Goal: Task Accomplishment & Management: Use online tool/utility

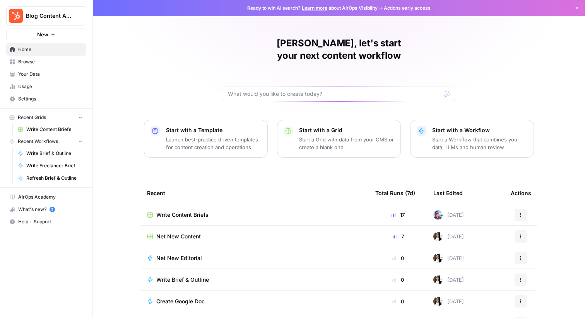
click at [320, 211] on div "Write Content Briefs" at bounding box center [255, 215] width 216 height 8
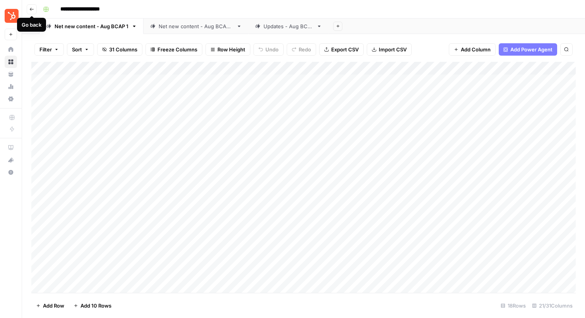
scroll to position [8, 0]
click at [217, 29] on div "Net new content - Aug BCAP 2" at bounding box center [196, 26] width 75 height 8
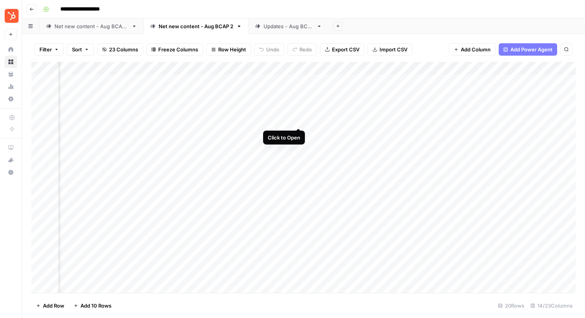
click at [299, 119] on div "Add Column" at bounding box center [303, 177] width 544 height 231
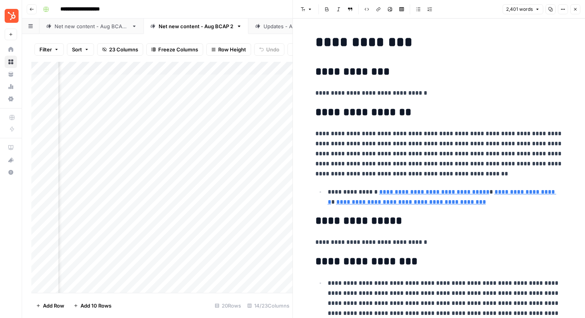
click at [579, 8] on button "Close" at bounding box center [575, 9] width 10 height 10
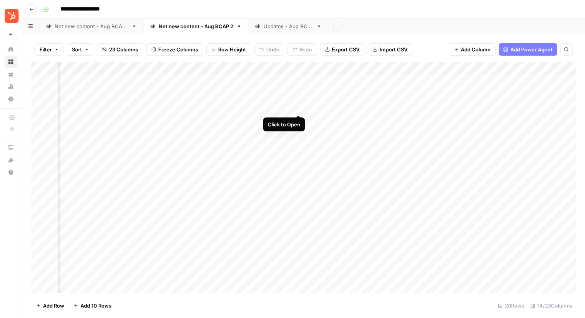
click at [298, 106] on div "Add Column" at bounding box center [303, 177] width 544 height 231
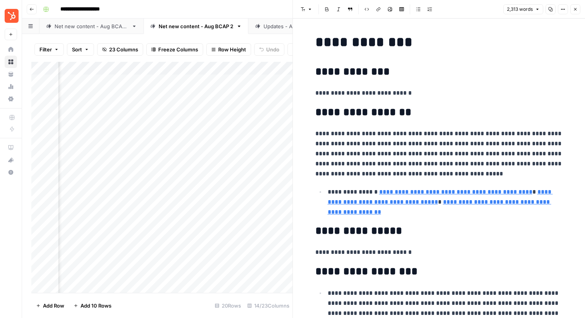
scroll to position [0, 213]
click at [209, 106] on div "Add Column" at bounding box center [161, 177] width 261 height 231
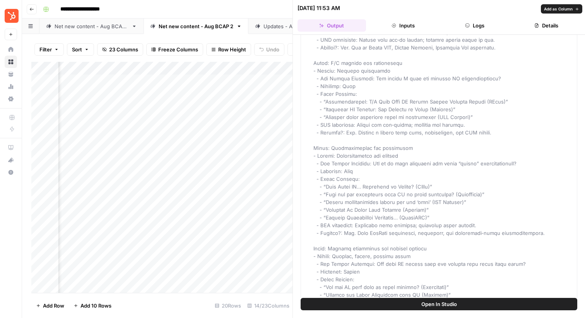
scroll to position [993, 0]
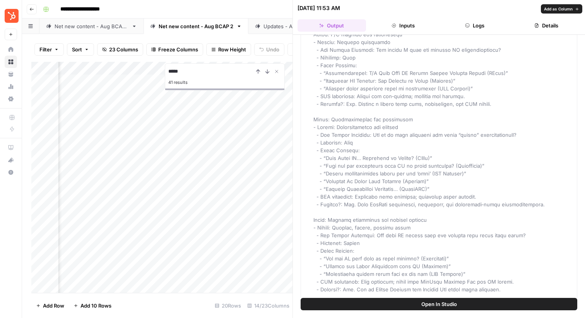
type input "*****"
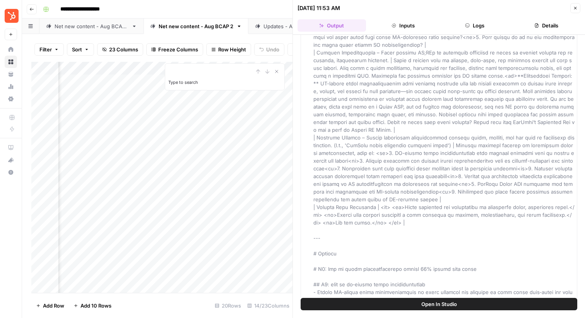
scroll to position [6484, 0]
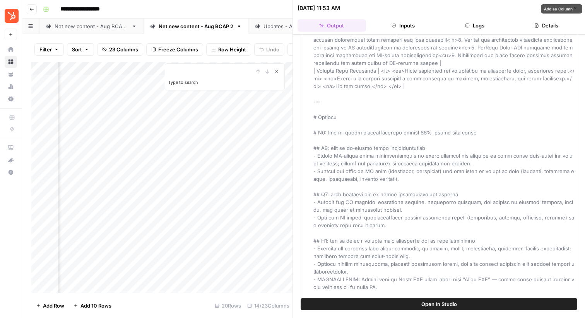
click at [397, 19] on header "[DATE] 11:53 AM Close Output Inputs Logs Details" at bounding box center [439, 17] width 292 height 35
click at [397, 20] on button "Inputs" at bounding box center [403, 25] width 68 height 12
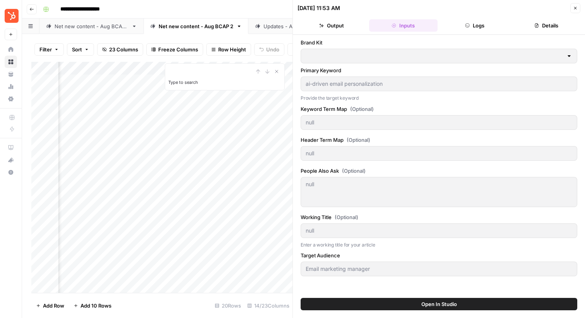
scroll to position [0, 0]
type input "HubSpot"
click at [471, 23] on button "Logs" at bounding box center [474, 25] width 68 height 12
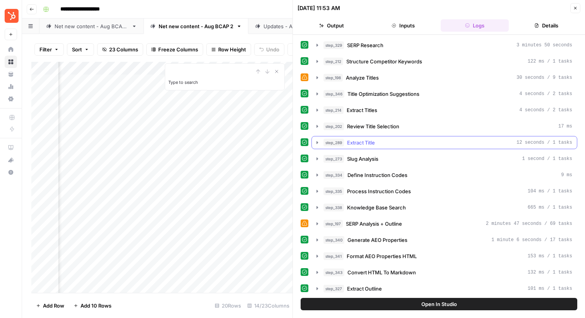
click at [318, 140] on icon "button" at bounding box center [317, 143] width 6 height 6
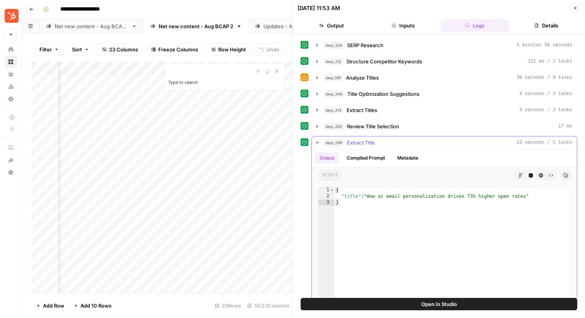
click at [317, 141] on icon "button" at bounding box center [317, 143] width 6 height 6
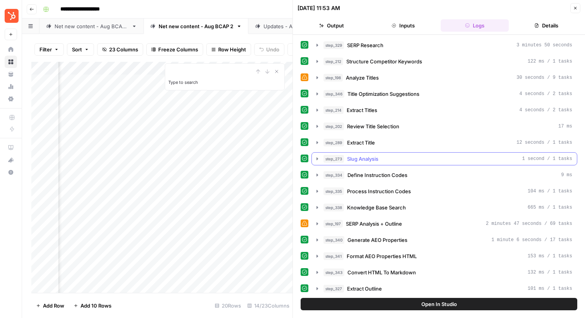
click at [317, 160] on icon "button" at bounding box center [317, 159] width 6 height 6
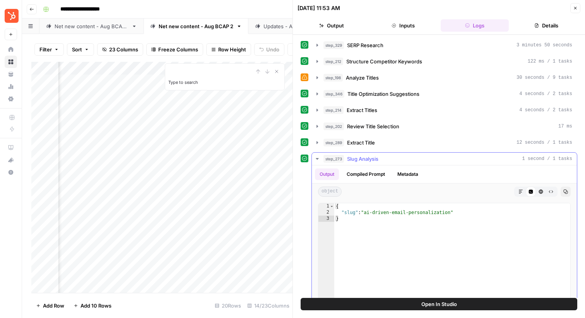
click at [317, 160] on icon "button" at bounding box center [317, 159] width 6 height 6
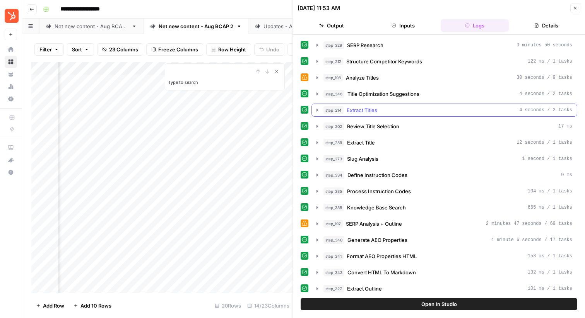
click at [318, 108] on icon "button" at bounding box center [317, 110] width 6 height 6
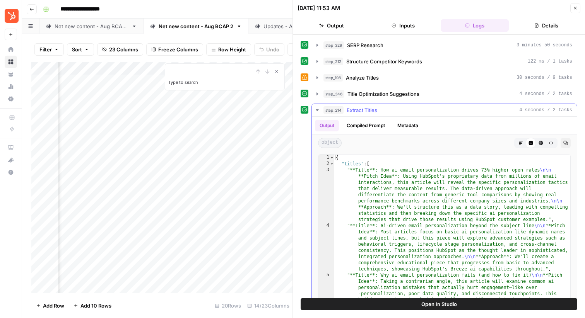
click at [318, 108] on icon "button" at bounding box center [317, 110] width 6 height 6
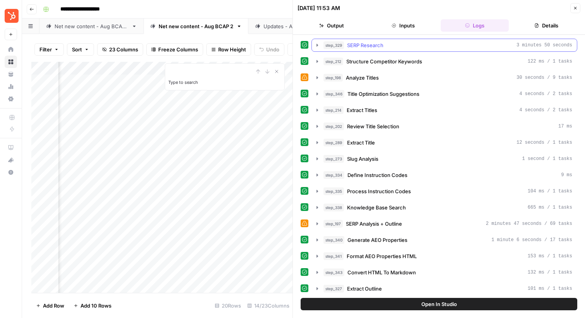
click at [317, 47] on icon "button" at bounding box center [317, 45] width 6 height 6
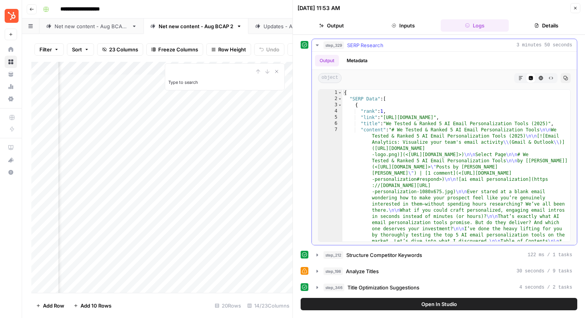
click at [317, 45] on icon "button" at bounding box center [317, 45] width 3 height 2
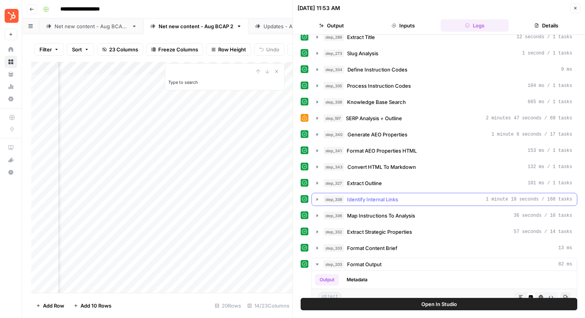
scroll to position [114, 0]
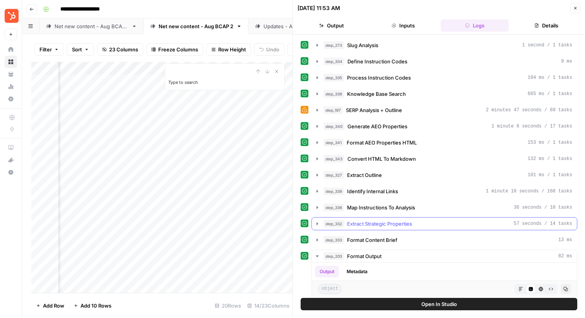
click at [317, 223] on icon "button" at bounding box center [317, 223] width 2 height 3
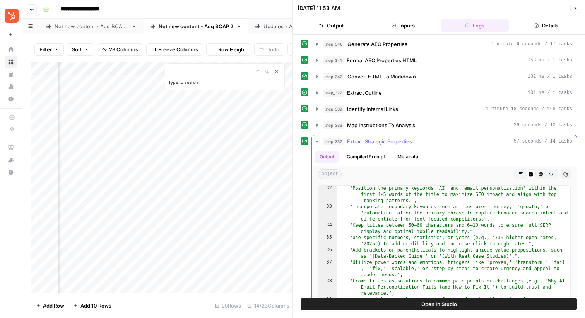
scroll to position [461, 0]
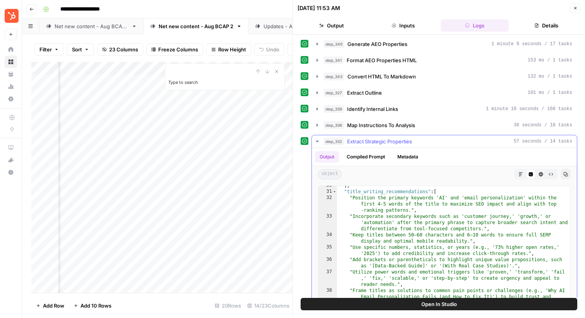
click at [317, 141] on icon "button" at bounding box center [317, 142] width 3 height 2
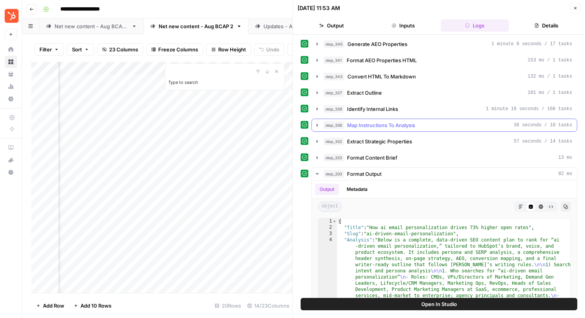
click at [314, 122] on icon "button" at bounding box center [317, 125] width 6 height 6
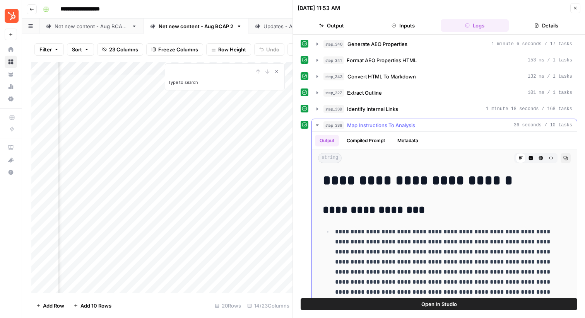
click at [367, 141] on button "Compiled Prompt" at bounding box center [366, 141] width 48 height 12
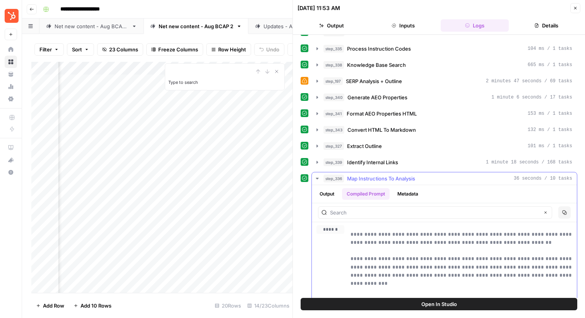
scroll to position [102, 0]
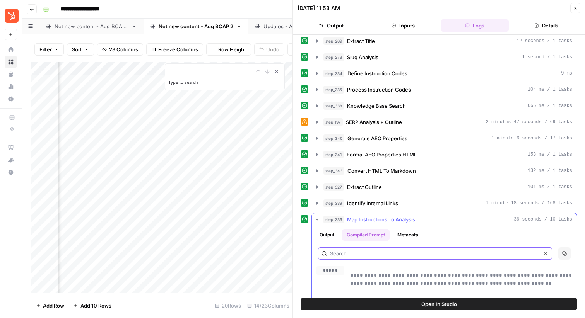
click at [355, 257] on input "text" at bounding box center [434, 254] width 209 height 8
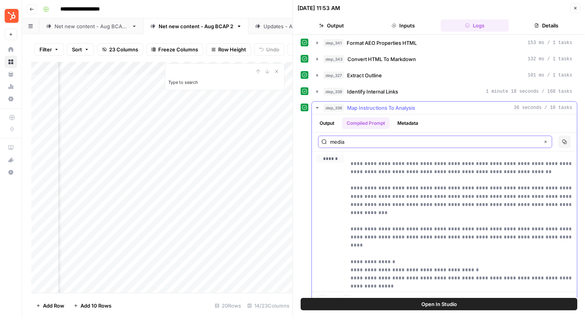
scroll to position [4, 0]
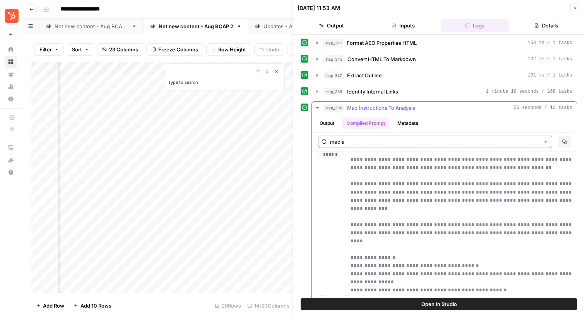
type input "media"
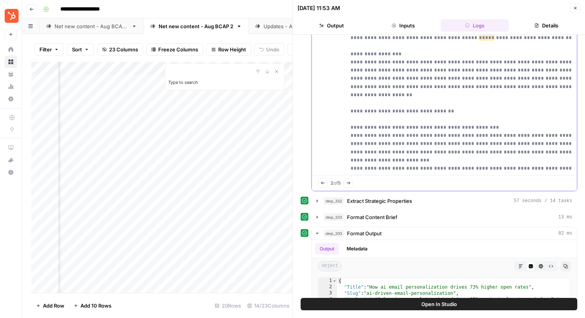
scroll to position [369, 0]
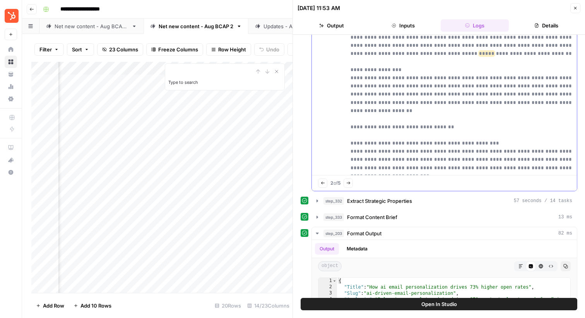
click at [348, 183] on button "Next Match" at bounding box center [347, 183] width 9 height 9
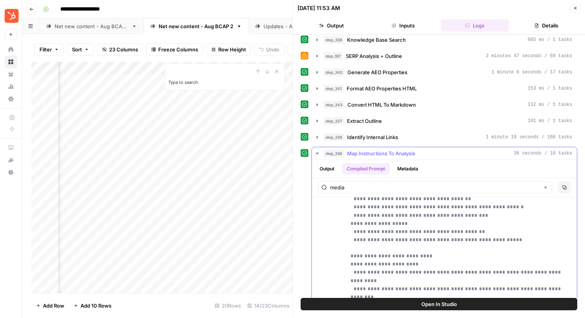
scroll to position [2521, 0]
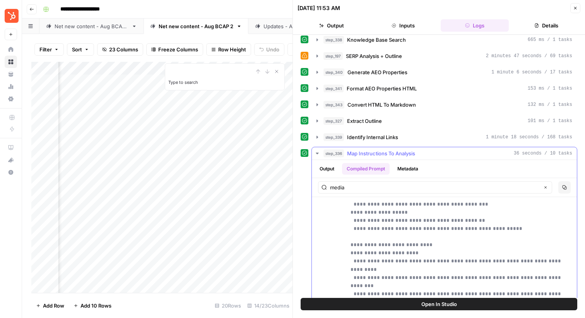
click at [403, 169] on button "Metadata" at bounding box center [407, 169] width 30 height 12
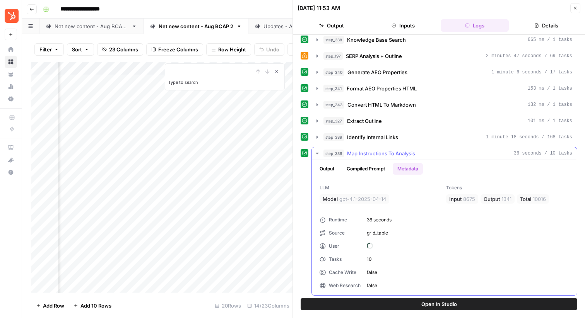
scroll to position [0, 0]
click at [333, 170] on button "Output" at bounding box center [327, 169] width 24 height 12
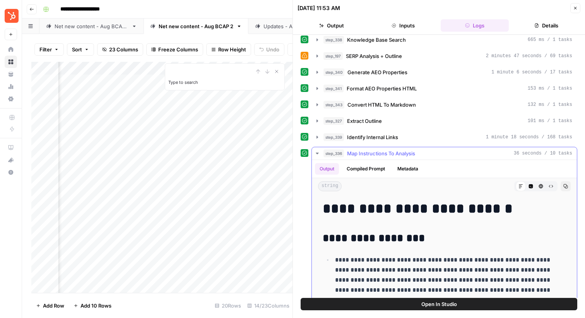
click at [362, 172] on button "Compiled Prompt" at bounding box center [366, 169] width 48 height 12
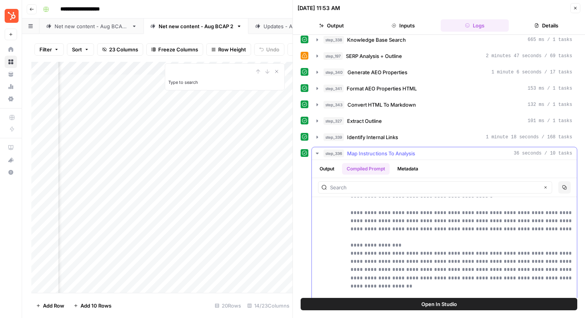
scroll to position [359, 0]
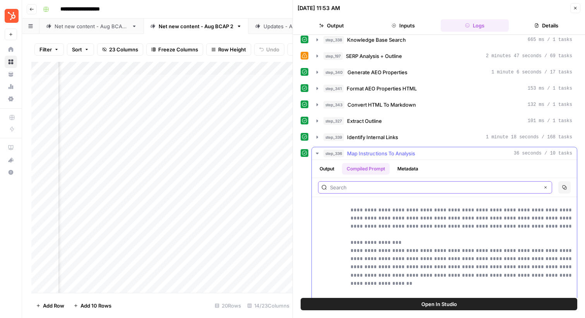
click at [363, 191] on input "text" at bounding box center [434, 188] width 209 height 8
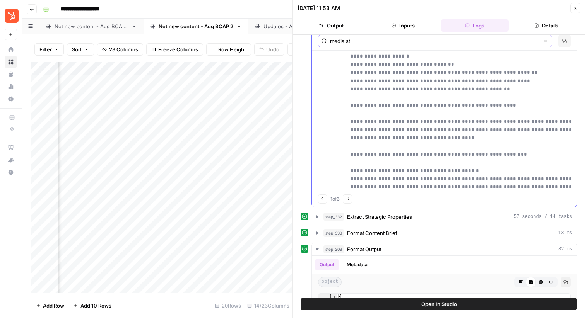
scroll to position [4493, 0]
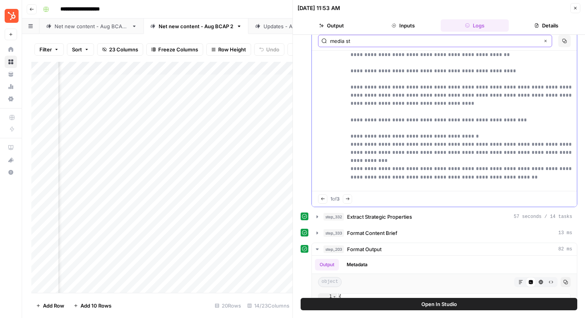
type input "media st"
click at [352, 199] on button "Next Match" at bounding box center [347, 198] width 9 height 9
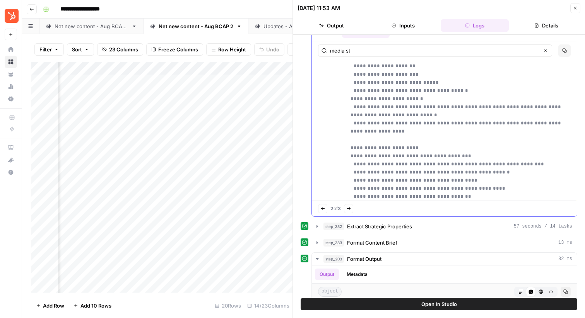
scroll to position [0, 0]
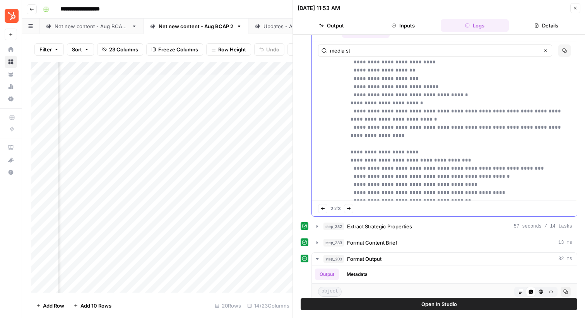
click at [349, 208] on icon "button" at bounding box center [348, 209] width 4 height 4
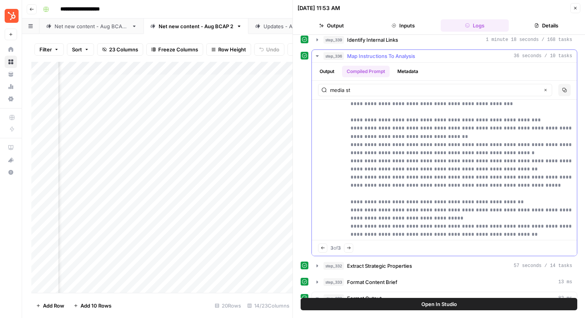
scroll to position [5106, 0]
click at [351, 249] on icon "button" at bounding box center [348, 248] width 4 height 4
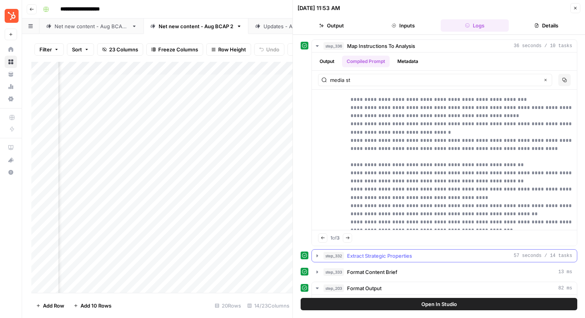
scroll to position [4548, 0]
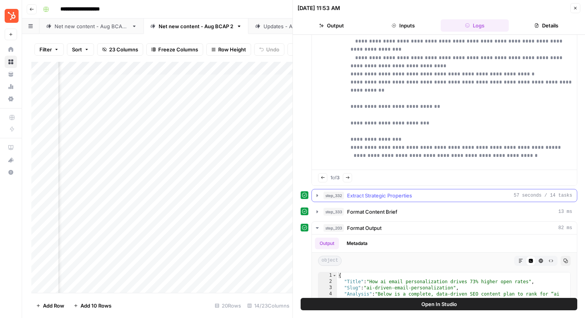
click at [316, 194] on icon "button" at bounding box center [317, 196] width 6 height 6
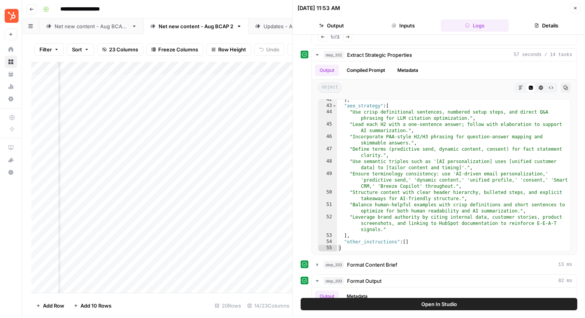
click at [211, 68] on div "Add Column" at bounding box center [161, 177] width 261 height 231
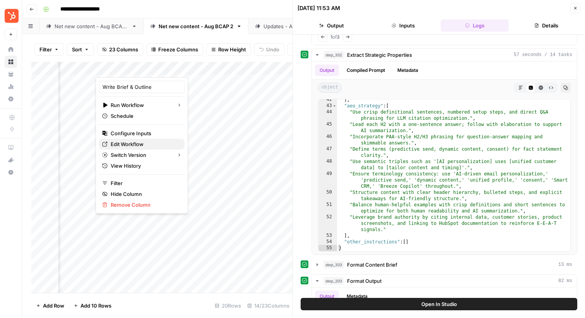
click at [128, 143] on span "Edit Workflow" at bounding box center [145, 144] width 68 height 8
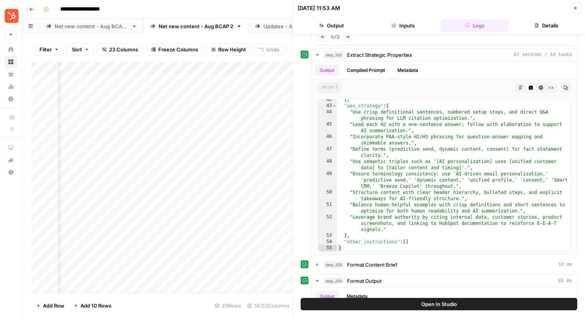
click at [577, 9] on icon "button" at bounding box center [575, 8] width 5 height 5
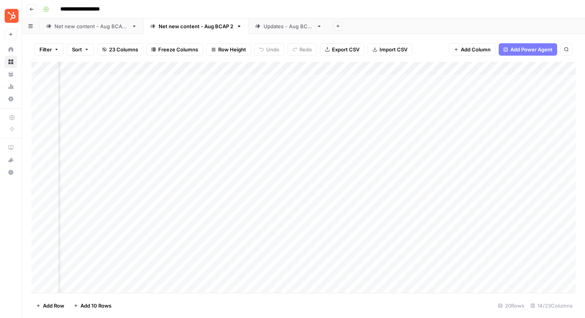
scroll to position [0, 536]
click at [372, 107] on div "Add Column" at bounding box center [303, 177] width 544 height 231
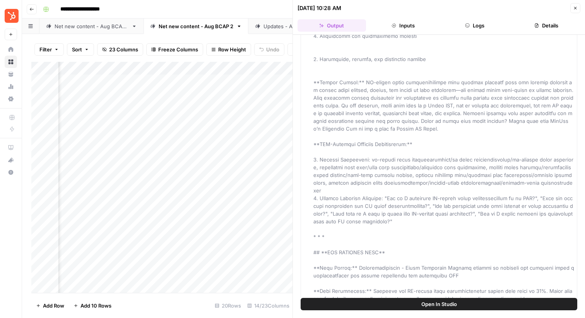
scroll to position [1636, 0]
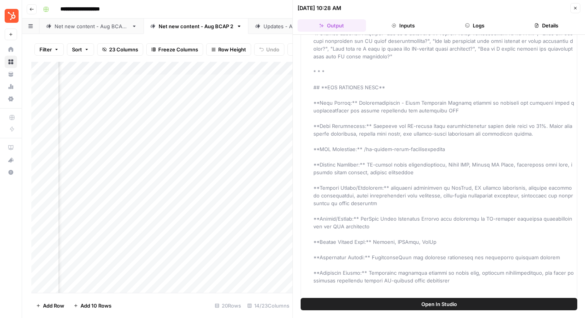
click at [575, 10] on button "Close" at bounding box center [575, 8] width 10 height 10
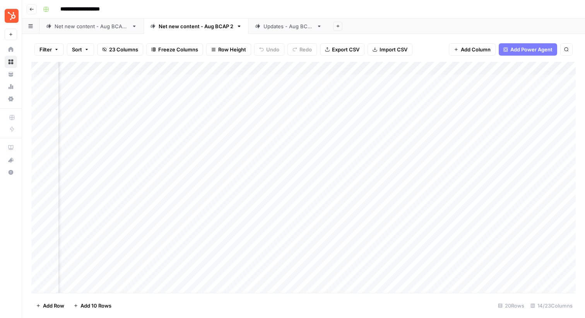
scroll to position [0, 554]
click at [263, 106] on div "Add Column" at bounding box center [303, 177] width 544 height 231
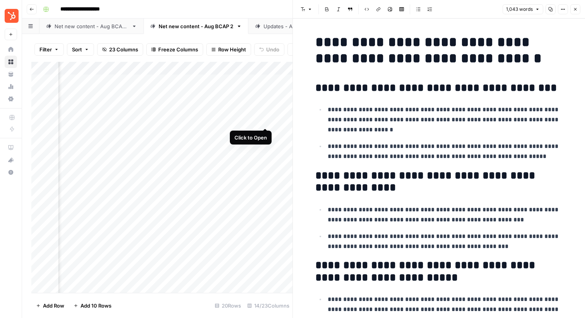
click at [264, 118] on div "Add Column" at bounding box center [161, 177] width 261 height 231
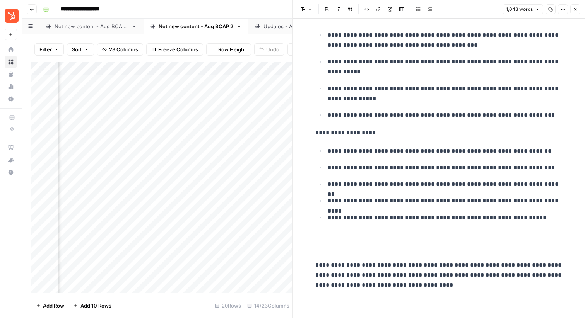
scroll to position [0, 746]
click at [162, 105] on div "Add Column" at bounding box center [161, 177] width 261 height 231
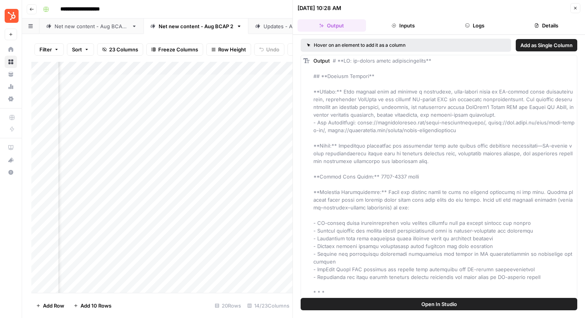
click at [577, 9] on icon "button" at bounding box center [575, 8] width 5 height 5
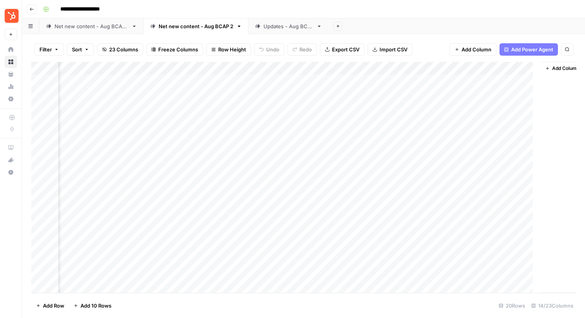
scroll to position [0, 695]
click at [290, 104] on div "Add Column" at bounding box center [303, 177] width 544 height 231
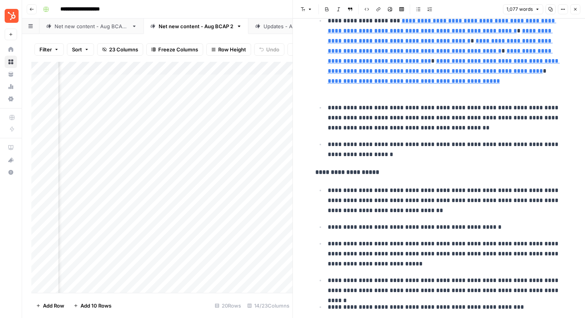
scroll to position [1139, 0]
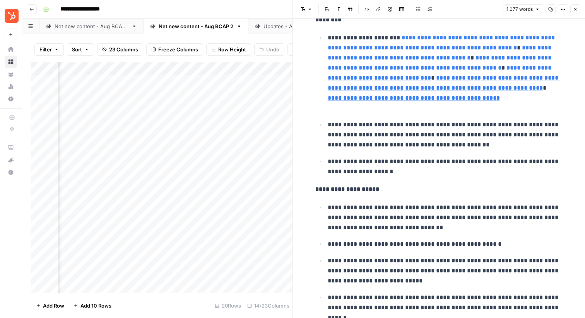
click at [576, 9] on icon "button" at bounding box center [575, 9] width 5 height 5
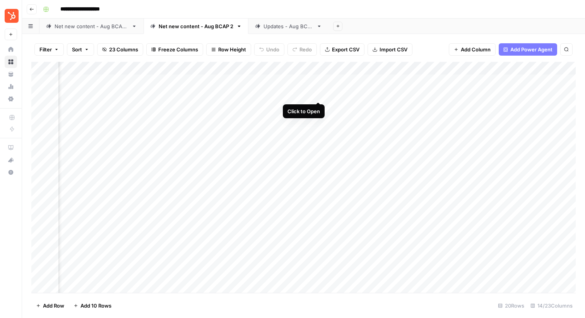
click at [317, 94] on div "Add Column" at bounding box center [303, 177] width 544 height 231
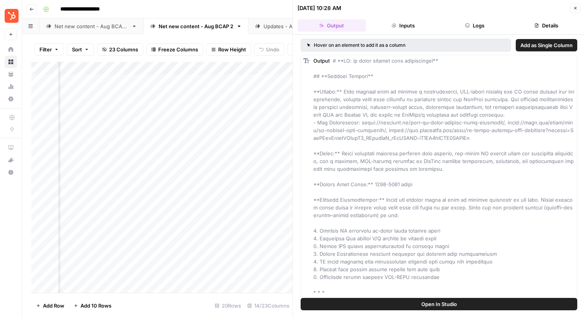
click at [576, 7] on icon "button" at bounding box center [575, 8] width 5 height 5
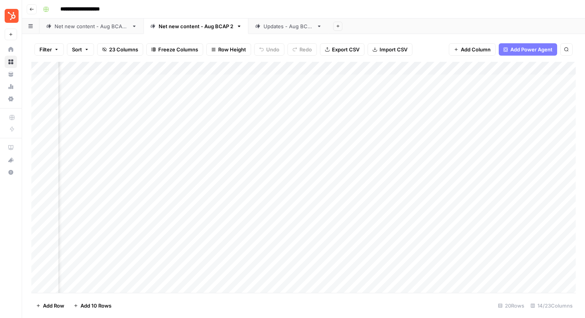
scroll to position [0, 134]
click at [286, 78] on div "Add Column" at bounding box center [303, 177] width 544 height 231
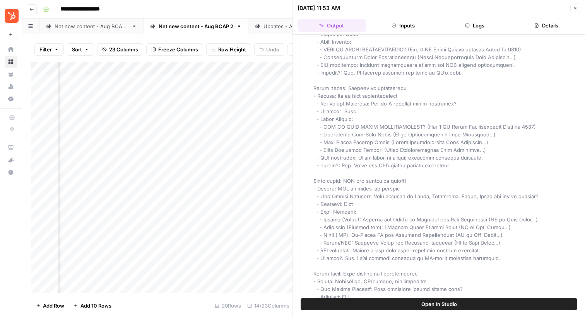
scroll to position [0, 700]
click at [184, 31] on link "Net new content - Aug BCAP 2" at bounding box center [195, 26] width 105 height 15
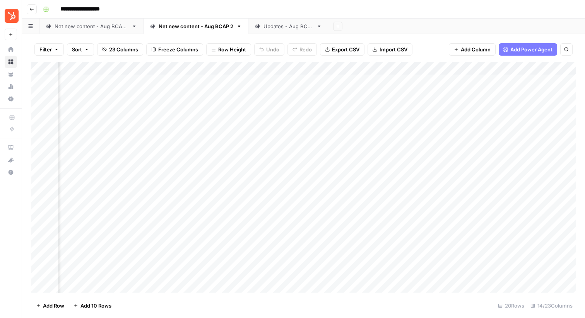
scroll to position [0, 512]
click at [309, 107] on div "Add Column" at bounding box center [303, 177] width 544 height 231
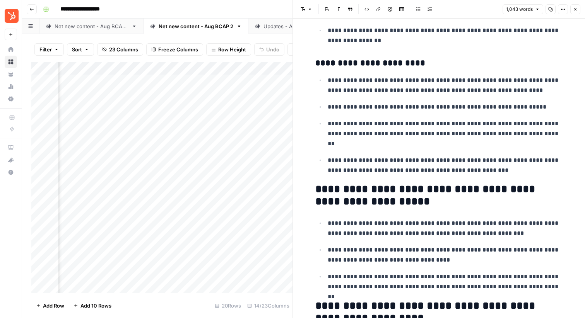
scroll to position [771, 0]
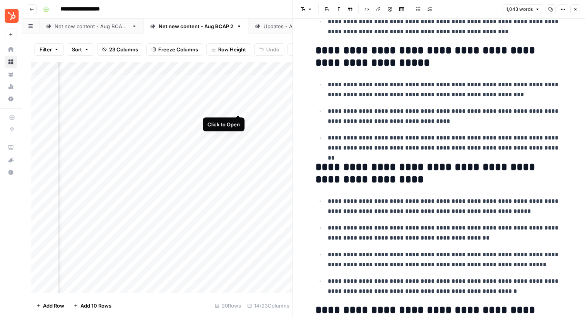
click at [238, 106] on div "Add Column" at bounding box center [161, 177] width 261 height 231
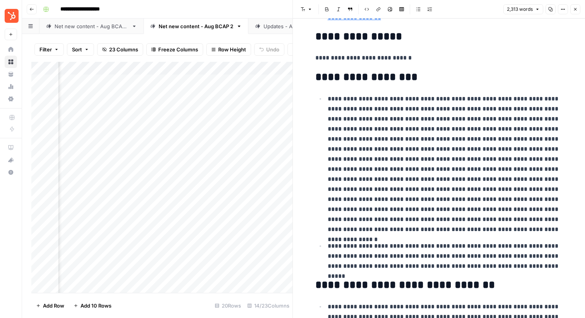
scroll to position [195, 0]
click at [331, 98] on p at bounding box center [445, 164] width 235 height 141
drag, startPoint x: 327, startPoint y: 97, endPoint x: 423, endPoint y: 230, distance: 164.7
click at [424, 230] on li at bounding box center [443, 163] width 237 height 141
click at [428, 258] on p "**********" at bounding box center [445, 256] width 235 height 30
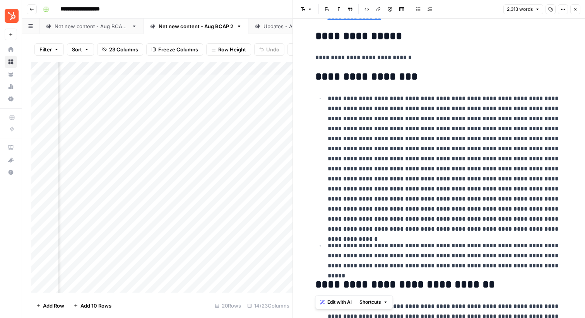
drag, startPoint x: 366, startPoint y: 247, endPoint x: 542, endPoint y: 272, distance: 177.7
drag, startPoint x: 383, startPoint y: 95, endPoint x: 467, endPoint y: 102, distance: 85.0
click at [468, 102] on p at bounding box center [445, 164] width 235 height 141
drag, startPoint x: 483, startPoint y: 97, endPoint x: 521, endPoint y: 108, distance: 39.8
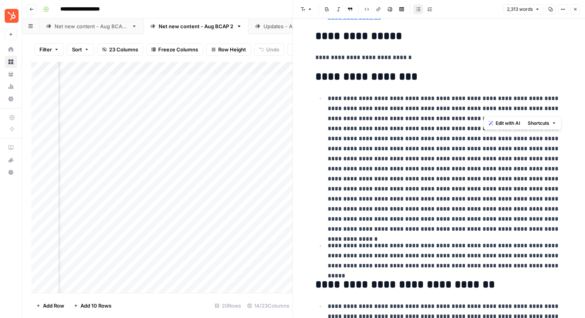
click at [521, 108] on p at bounding box center [445, 164] width 235 height 141
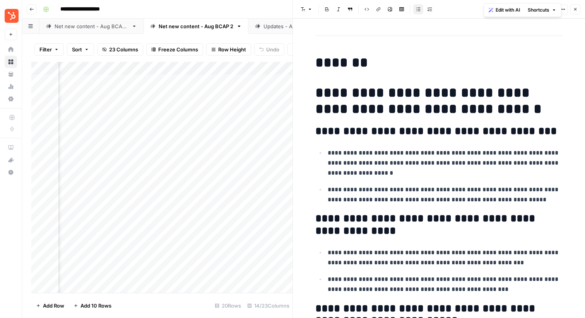
scroll to position [1970, 0]
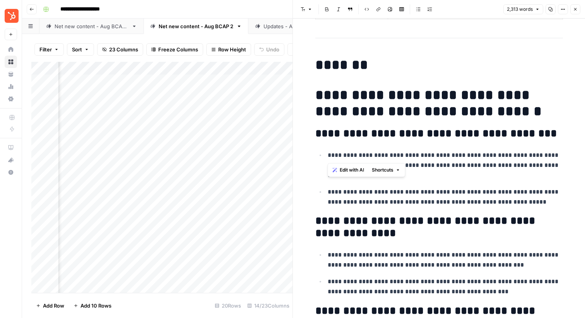
drag, startPoint x: 336, startPoint y: 138, endPoint x: 544, endPoint y: 142, distance: 208.9
click at [544, 142] on div "**********" at bounding box center [438, 36] width 257 height 3951
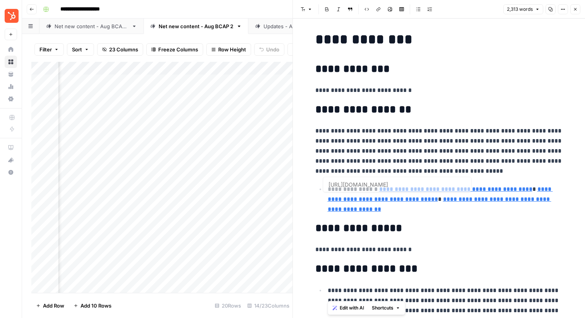
type input "[URL][DOMAIN_NAME]"
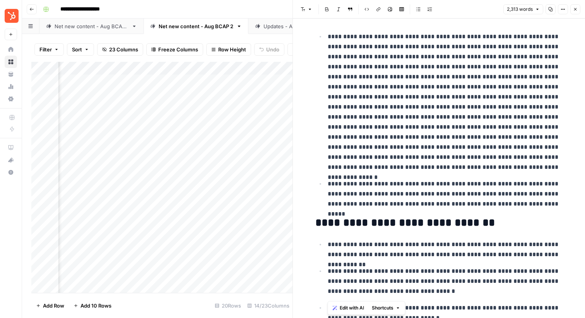
scroll to position [252, 0]
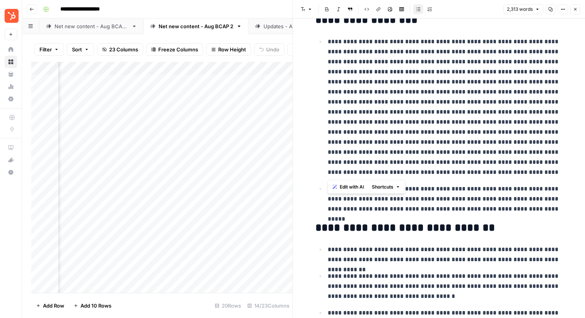
drag, startPoint x: 390, startPoint y: 170, endPoint x: 321, endPoint y: 43, distance: 145.2
click at [325, 43] on li at bounding box center [443, 106] width 237 height 141
drag, startPoint x: 543, startPoint y: 216, endPoint x: 324, endPoint y: 191, distance: 220.2
drag, startPoint x: 401, startPoint y: 171, endPoint x: 319, endPoint y: 40, distance: 154.7
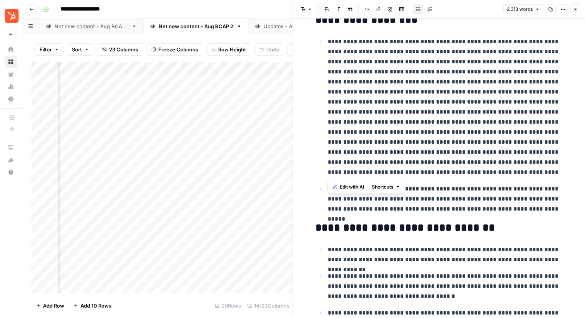
click at [325, 40] on li at bounding box center [443, 106] width 237 height 141
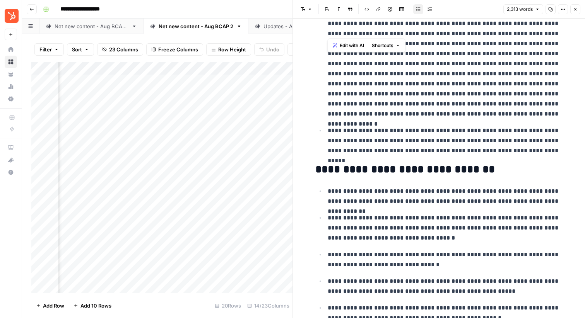
scroll to position [438, 0]
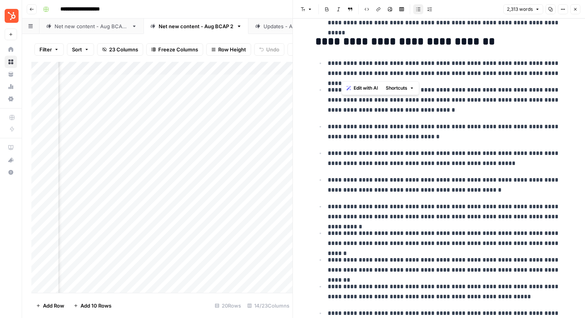
drag, startPoint x: 341, startPoint y: 59, endPoint x: 435, endPoint y: 70, distance: 94.2
click at [435, 70] on p "**********" at bounding box center [445, 68] width 235 height 20
click at [369, 105] on p "**********" at bounding box center [445, 100] width 235 height 30
click at [359, 142] on ul "**********" at bounding box center [438, 193] width 247 height 271
drag, startPoint x: 350, startPoint y: 154, endPoint x: 375, endPoint y: 155, distance: 25.2
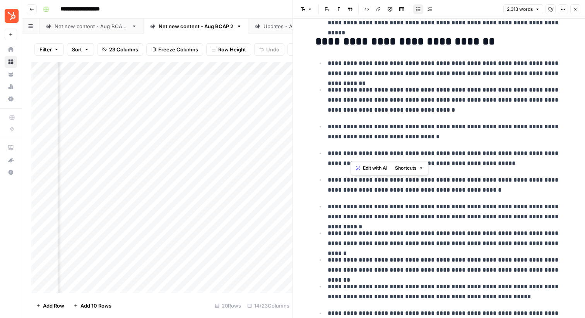
click at [375, 155] on p "**********" at bounding box center [445, 158] width 235 height 20
click at [347, 179] on p "**********" at bounding box center [445, 185] width 235 height 20
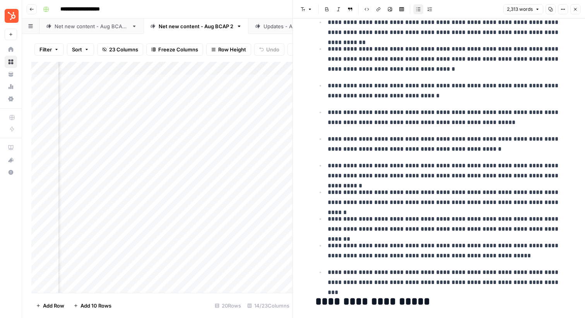
scroll to position [481, 0]
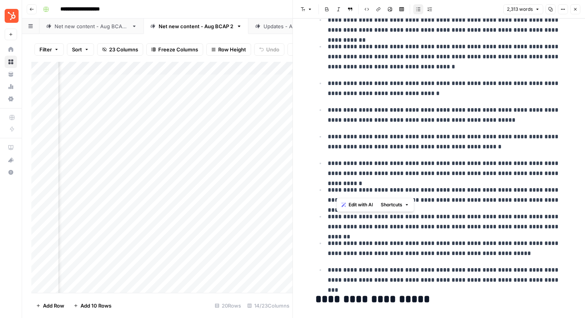
drag, startPoint x: 338, startPoint y: 193, endPoint x: 356, endPoint y: 198, distance: 18.6
click at [356, 198] on p "**********" at bounding box center [445, 195] width 235 height 20
click at [441, 221] on p "**********" at bounding box center [445, 222] width 235 height 20
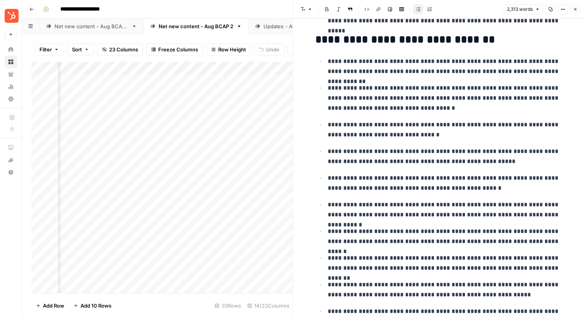
scroll to position [457, 0]
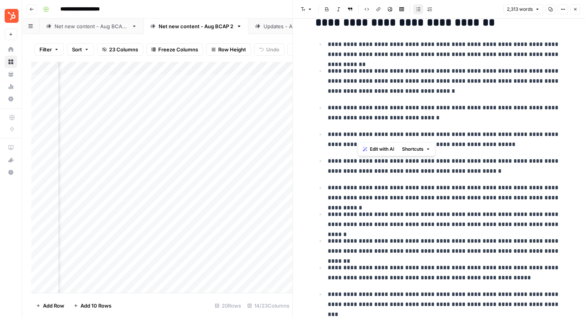
drag, startPoint x: 358, startPoint y: 140, endPoint x: 454, endPoint y: 133, distance: 96.9
click at [455, 133] on p "**********" at bounding box center [445, 140] width 235 height 20
click at [477, 135] on p "**********" at bounding box center [445, 140] width 235 height 20
drag, startPoint x: 465, startPoint y: 135, endPoint x: 528, endPoint y: 132, distance: 63.5
click at [528, 132] on p "**********" at bounding box center [445, 140] width 235 height 20
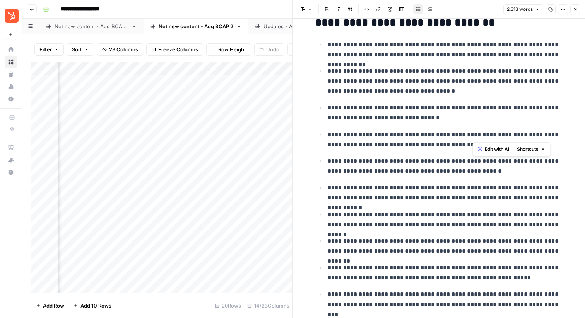
drag, startPoint x: 540, startPoint y: 131, endPoint x: 549, endPoint y: 131, distance: 9.3
click at [549, 131] on p "**********" at bounding box center [445, 140] width 235 height 20
click at [432, 187] on p "**********" at bounding box center [445, 193] width 235 height 20
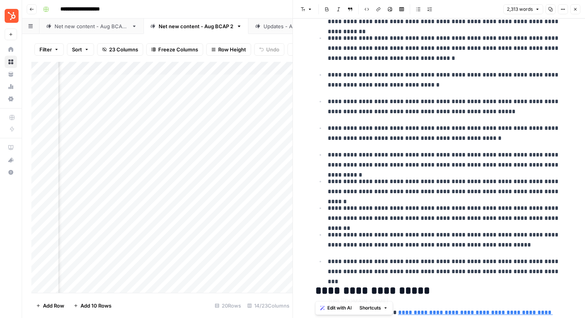
scroll to position [511, 0]
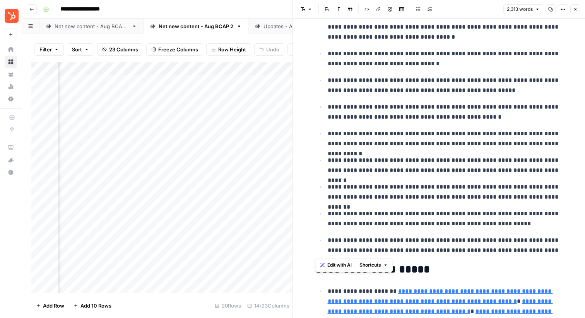
drag, startPoint x: 317, startPoint y: 114, endPoint x: 555, endPoint y: 254, distance: 275.8
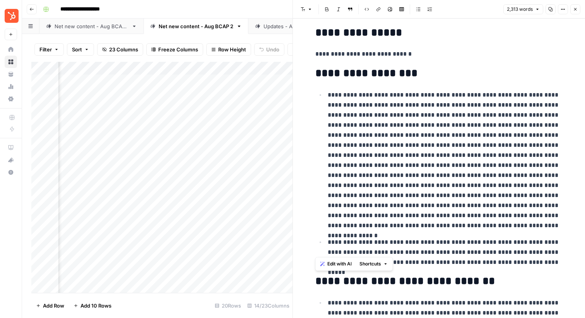
scroll to position [186, 0]
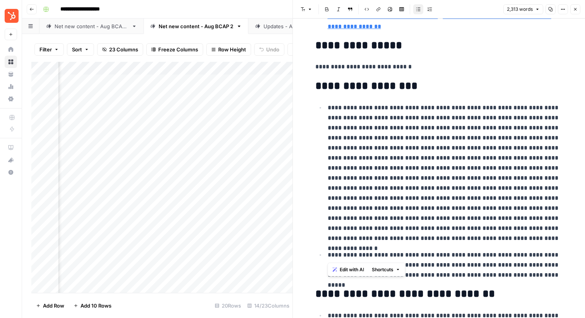
drag, startPoint x: 325, startPoint y: 111, endPoint x: 434, endPoint y: 246, distance: 172.9
click at [434, 246] on ul "**********" at bounding box center [438, 191] width 247 height 178
click at [405, 147] on p at bounding box center [445, 173] width 235 height 141
click at [400, 261] on p "**********" at bounding box center [445, 265] width 235 height 30
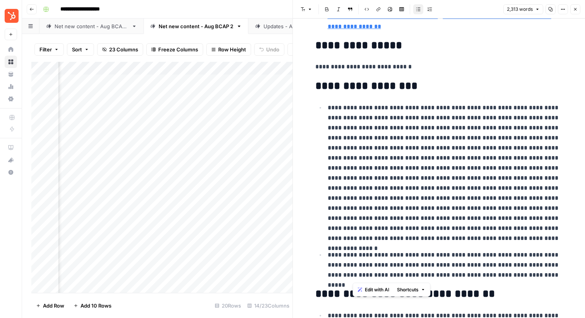
drag, startPoint x: 352, startPoint y: 256, endPoint x: 503, endPoint y: 276, distance: 152.2
click at [503, 276] on p "**********" at bounding box center [445, 265] width 235 height 30
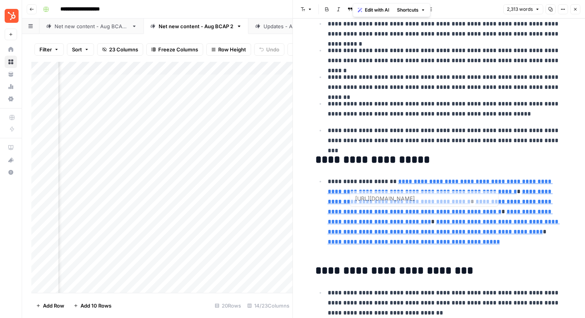
type input "[URL][DOMAIN_NAME]"
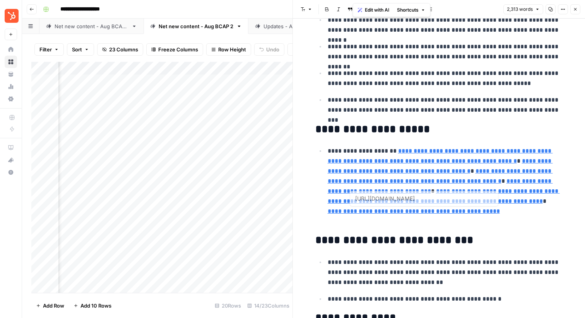
scroll to position [730, 0]
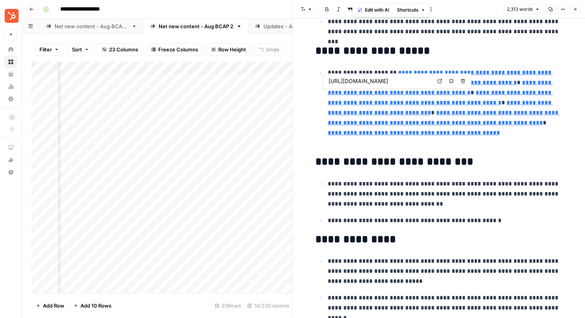
type input "[URL][DOMAIN_NAME]"
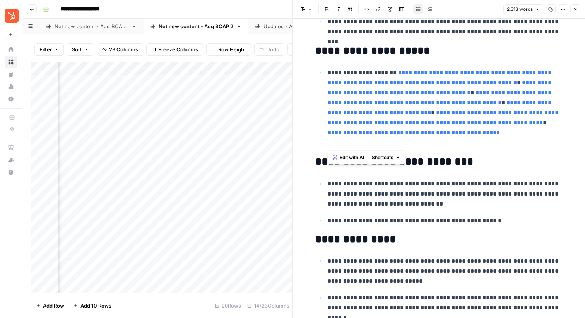
drag, startPoint x: 509, startPoint y: 141, endPoint x: 328, endPoint y: 67, distance: 195.7
click at [328, 68] on p "**********" at bounding box center [445, 108] width 235 height 80
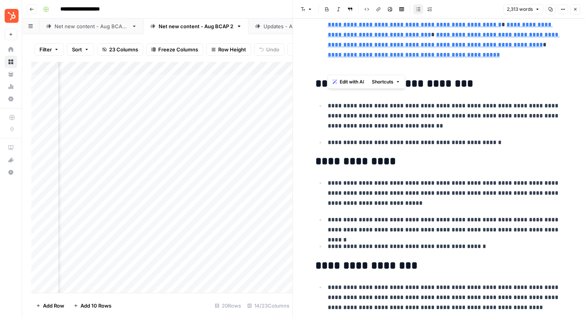
scroll to position [813, 0]
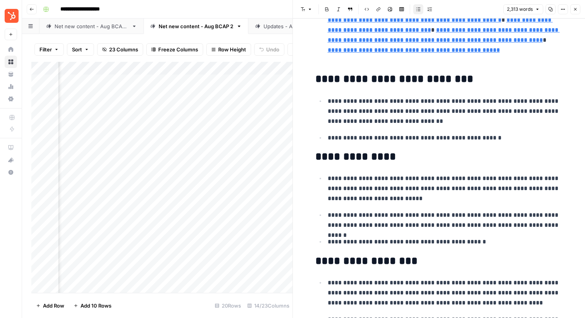
click at [363, 106] on p "**********" at bounding box center [445, 111] width 235 height 30
click at [329, 101] on p "**********" at bounding box center [445, 111] width 235 height 30
drag, startPoint x: 329, startPoint y: 101, endPoint x: 474, endPoint y: 145, distance: 152.1
click at [442, 121] on p "**********" at bounding box center [445, 111] width 235 height 30
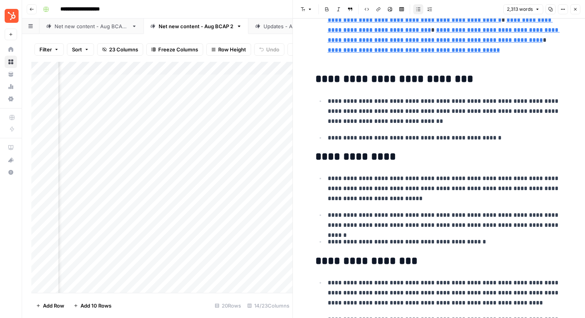
scroll to position [833, 0]
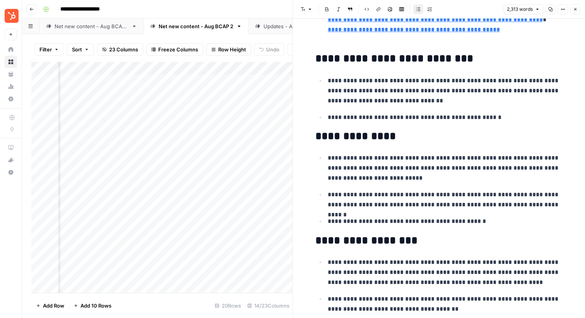
click at [460, 112] on li "**********" at bounding box center [443, 117] width 237 height 10
click at [450, 84] on p "**********" at bounding box center [445, 91] width 235 height 30
click at [413, 118] on p "**********" at bounding box center [445, 118] width 235 height 10
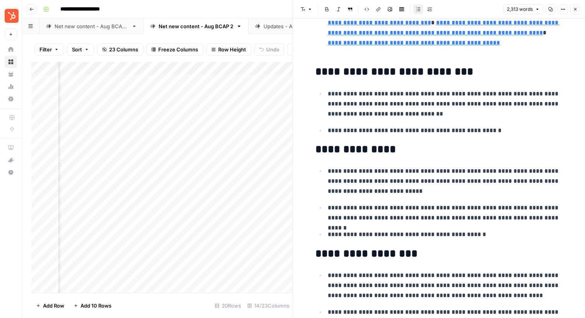
scroll to position [819, 0]
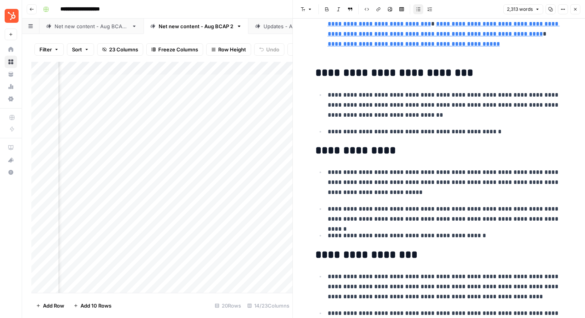
click at [414, 105] on p "**********" at bounding box center [445, 105] width 235 height 30
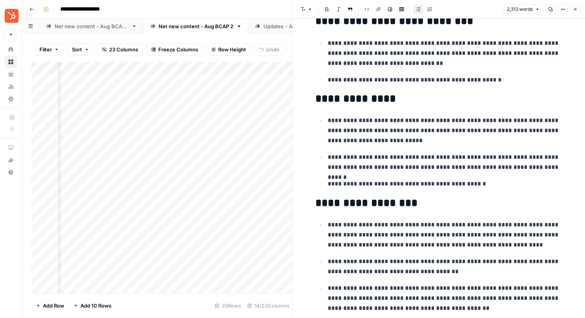
scroll to position [886, 0]
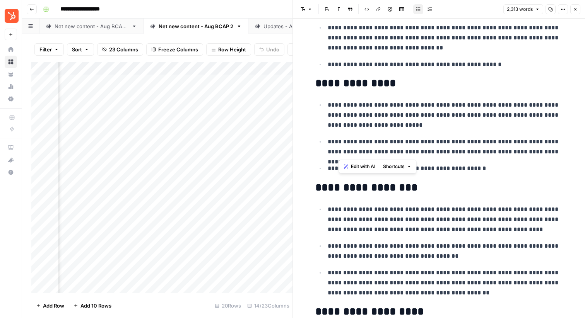
drag, startPoint x: 337, startPoint y: 111, endPoint x: 402, endPoint y: 156, distance: 79.5
click at [403, 156] on ul "**********" at bounding box center [438, 137] width 247 height 74
click at [449, 164] on p "**********" at bounding box center [445, 169] width 235 height 10
drag, startPoint x: 360, startPoint y: 146, endPoint x: 423, endPoint y: 151, distance: 63.2
click at [423, 151] on p "**********" at bounding box center [445, 147] width 235 height 20
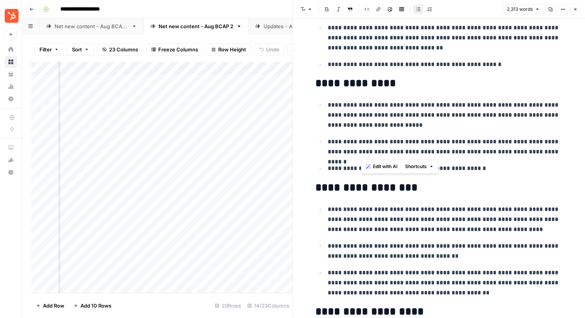
click at [456, 151] on p "**********" at bounding box center [445, 147] width 235 height 20
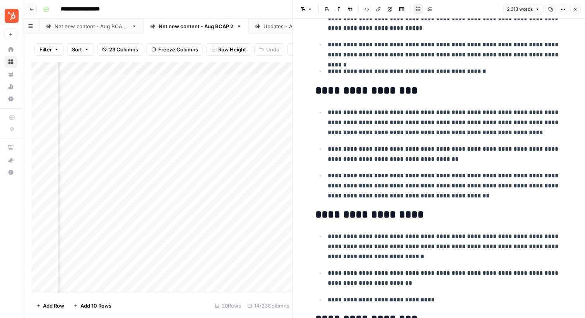
scroll to position [1030, 0]
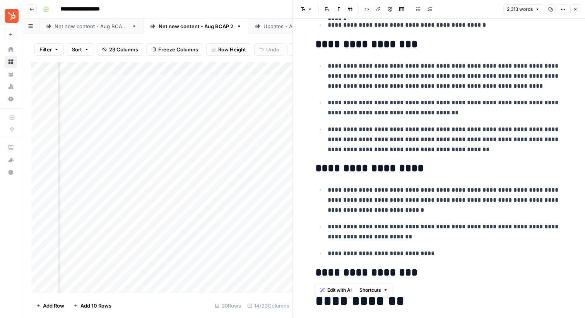
drag, startPoint x: 322, startPoint y: 65, endPoint x: 404, endPoint y: 266, distance: 217.5
click at [420, 144] on p "**********" at bounding box center [445, 140] width 235 height 30
drag, startPoint x: 328, startPoint y: 67, endPoint x: 426, endPoint y: 256, distance: 213.6
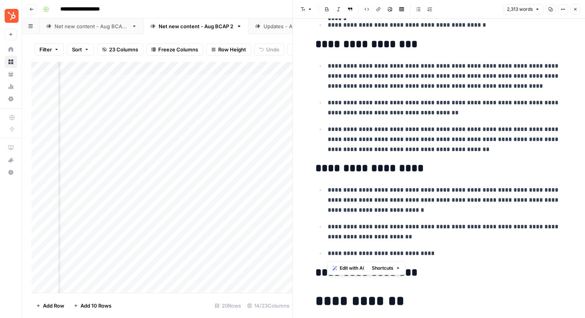
click at [395, 148] on p "**********" at bounding box center [445, 140] width 235 height 30
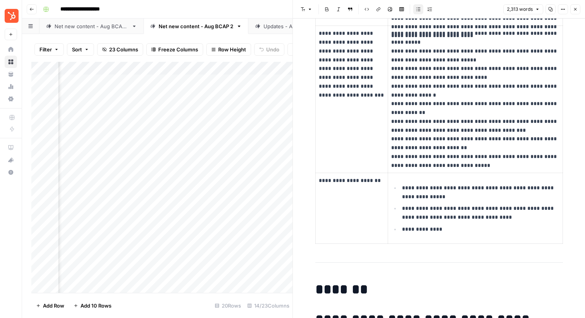
scroll to position [1754, 0]
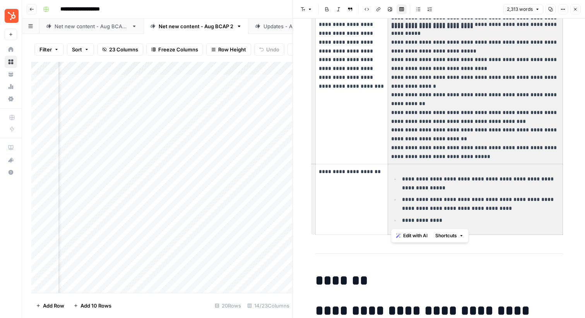
drag, startPoint x: 439, startPoint y: 222, endPoint x: 406, endPoint y: 32, distance: 192.4
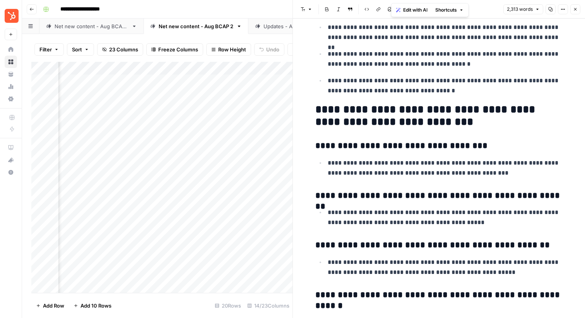
scroll to position [3200, 0]
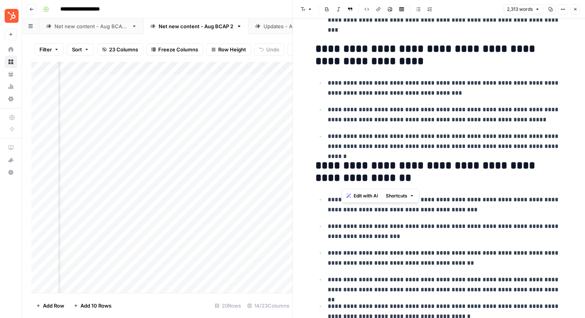
drag, startPoint x: 397, startPoint y: 176, endPoint x: 339, endPoint y: 164, distance: 59.5
click at [339, 164] on h2 "**********" at bounding box center [438, 172] width 247 height 25
click at [397, 61] on h2 "**********" at bounding box center [438, 55] width 247 height 25
drag, startPoint x: 398, startPoint y: 61, endPoint x: 317, endPoint y: 44, distance: 82.4
click at [317, 44] on h2 "**********" at bounding box center [438, 55] width 247 height 25
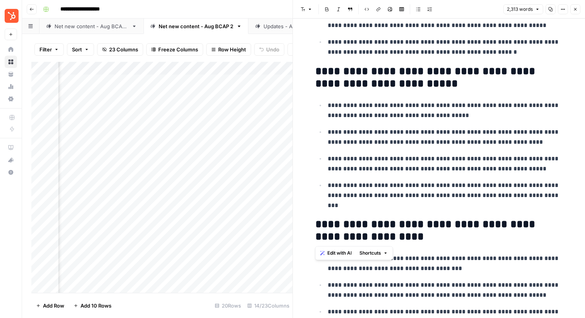
scroll to position [3002, 0]
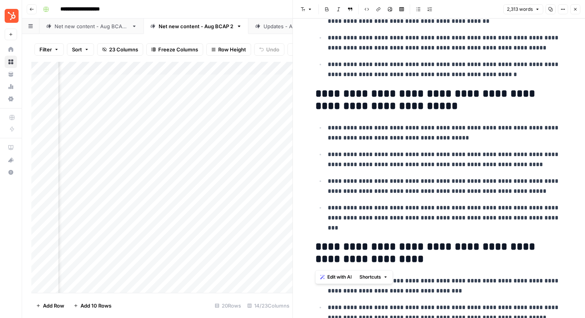
click at [365, 98] on h2 "**********" at bounding box center [438, 100] width 247 height 25
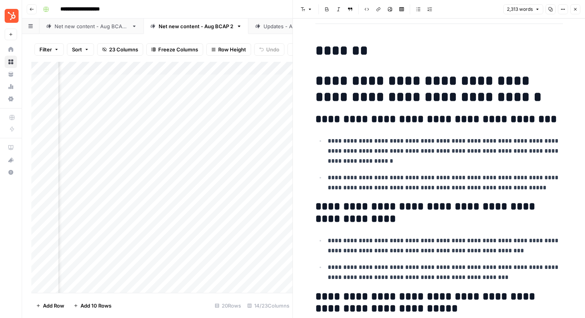
scroll to position [1984, 0]
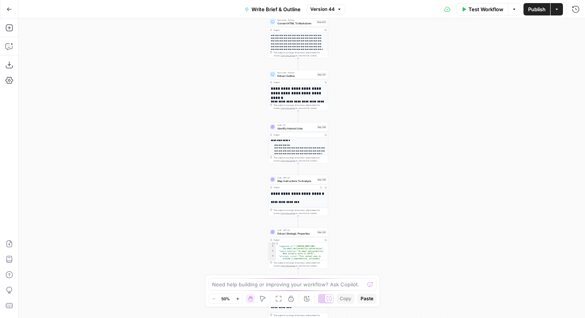
click at [321, 186] on icon "button" at bounding box center [321, 187] width 2 height 2
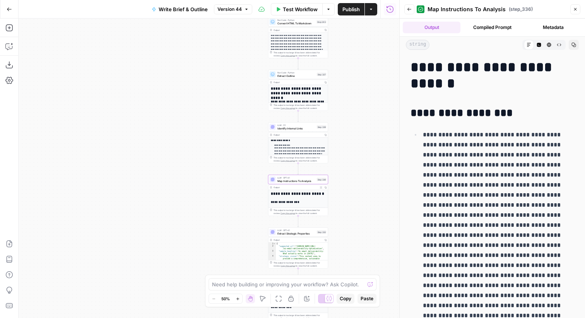
drag, startPoint x: 504, startPoint y: 26, endPoint x: 504, endPoint y: 31, distance: 5.0
click at [504, 26] on button "Compiled Prompt" at bounding box center [492, 28] width 58 height 12
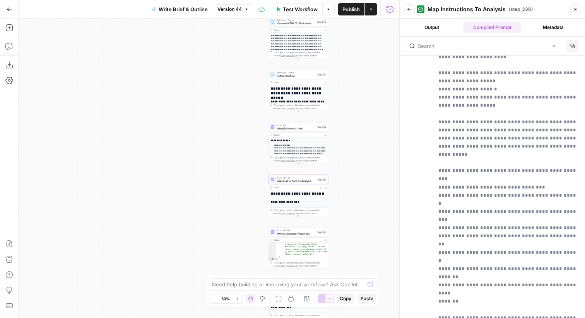
scroll to position [5628, 0]
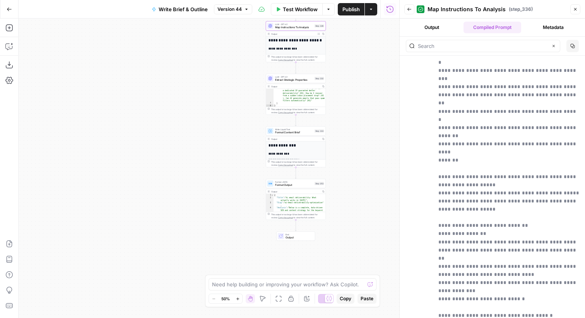
click at [297, 147] on h1 "**********" at bounding box center [295, 145] width 55 height 5
click at [304, 138] on div "Output" at bounding box center [295, 139] width 49 height 3
click at [324, 138] on icon "button" at bounding box center [323, 139] width 2 height 2
click at [409, 10] on icon "button" at bounding box center [409, 9] width 5 height 5
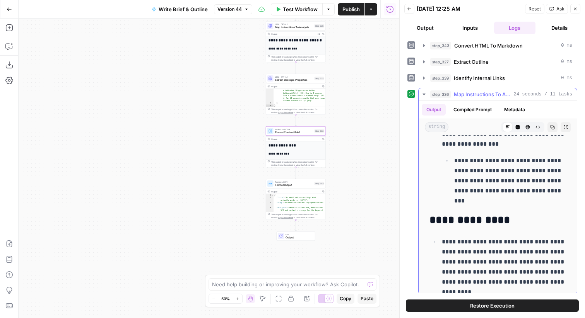
scroll to position [1143, 0]
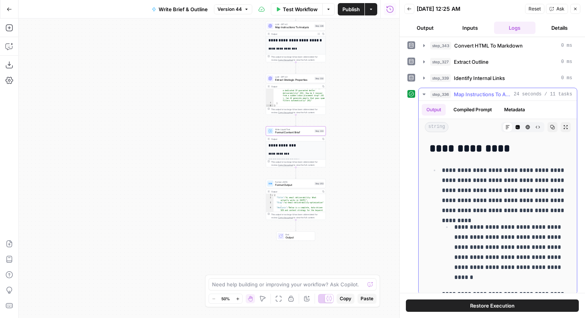
click at [466, 109] on button "Compiled Prompt" at bounding box center [473, 110] width 48 height 12
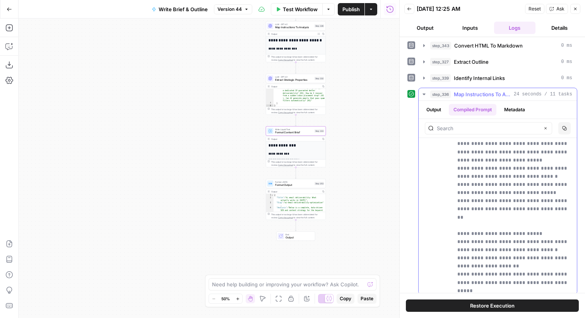
scroll to position [1251, 0]
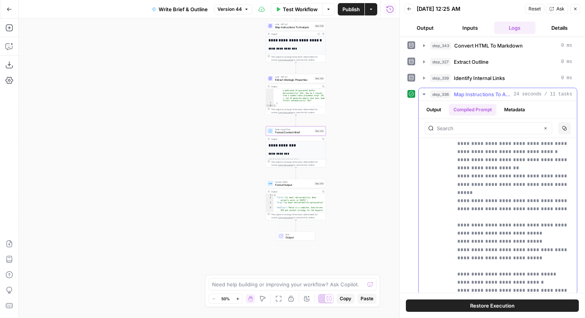
click at [437, 109] on button "Output" at bounding box center [433, 110] width 24 height 12
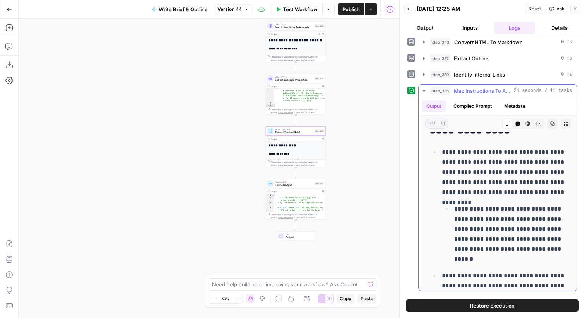
scroll to position [1138, 0]
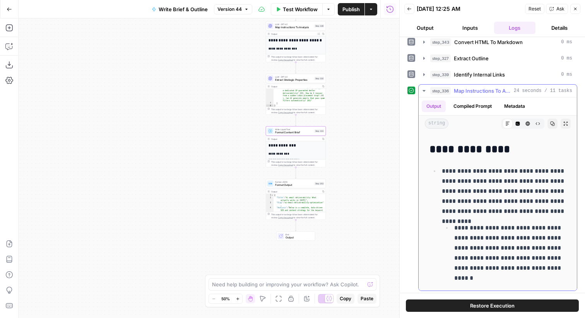
click at [475, 104] on button "Compiled Prompt" at bounding box center [473, 107] width 48 height 12
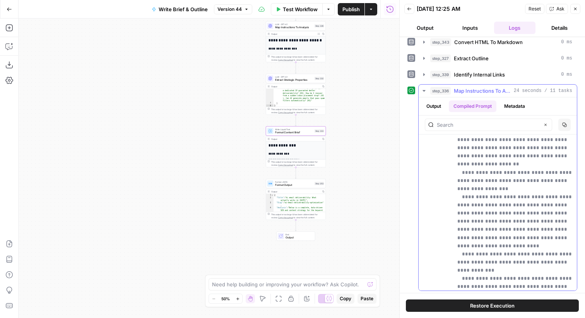
scroll to position [273, 0]
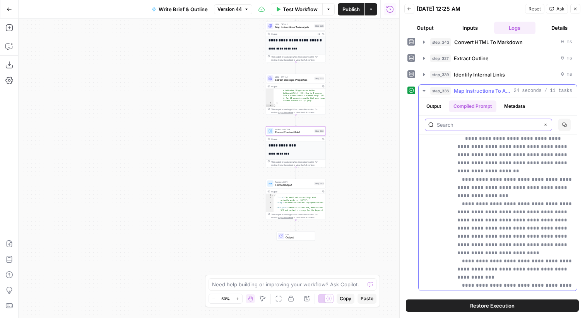
click at [456, 126] on input "text" at bounding box center [488, 125] width 102 height 8
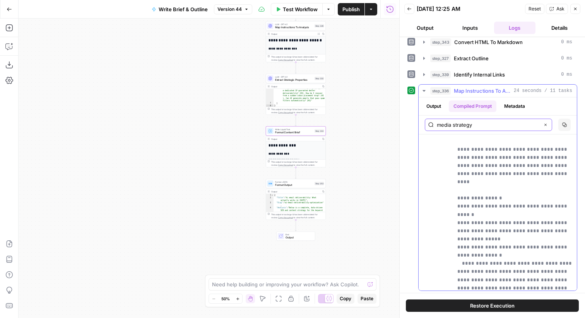
scroll to position [94, 0]
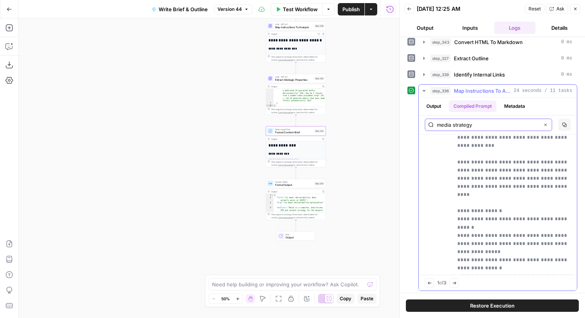
type input "media strategy"
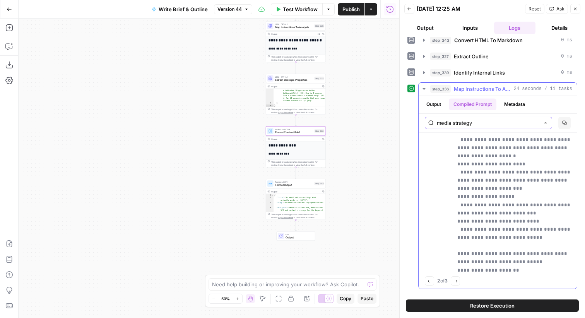
scroll to position [4886, 0]
click at [430, 279] on icon "button" at bounding box center [429, 281] width 4 height 4
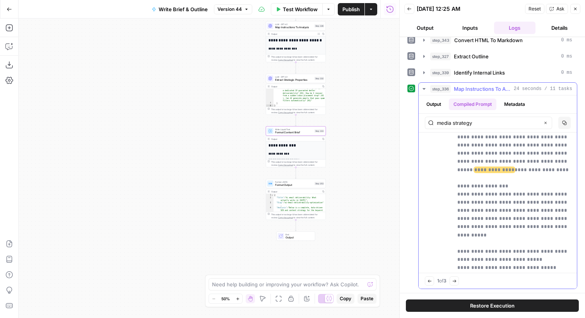
scroll to position [576, 0]
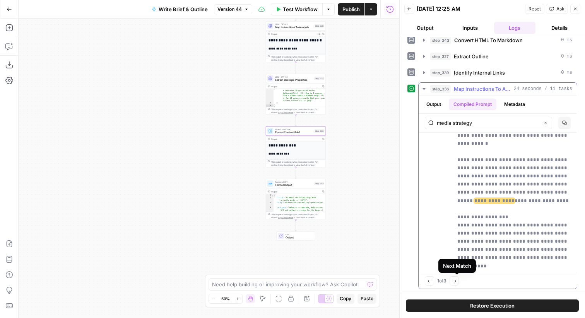
click at [456, 280] on icon "button" at bounding box center [454, 281] width 4 height 4
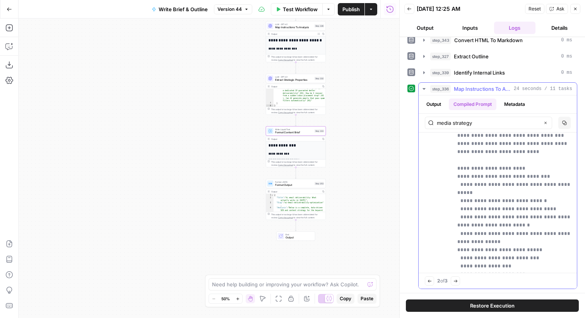
click at [457, 280] on icon "button" at bounding box center [455, 281] width 4 height 4
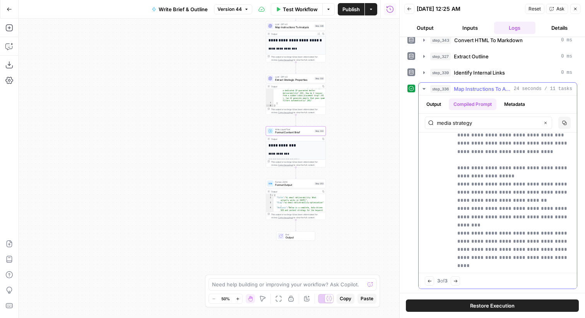
scroll to position [9201, 0]
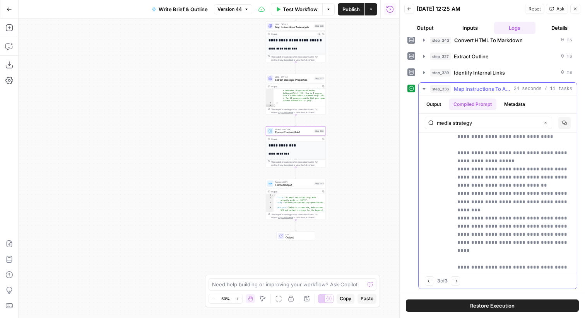
drag, startPoint x: 460, startPoint y: 146, endPoint x: 484, endPoint y: 241, distance: 97.7
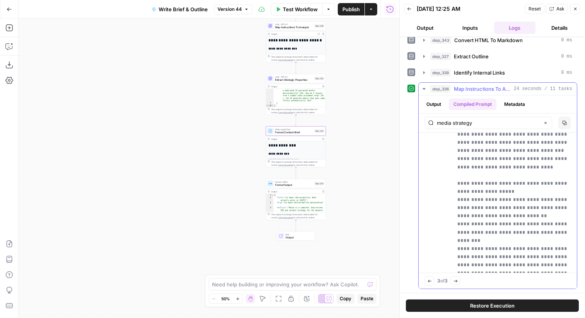
scroll to position [9169, 0]
drag, startPoint x: 465, startPoint y: 185, endPoint x: 513, endPoint y: 196, distance: 49.2
drag, startPoint x: 569, startPoint y: 201, endPoint x: 463, endPoint y: 201, distance: 106.3
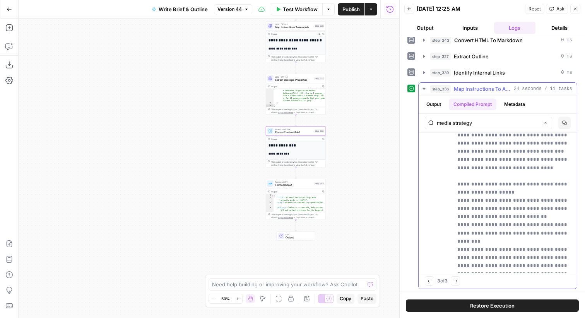
drag, startPoint x: 463, startPoint y: 219, endPoint x: 524, endPoint y: 218, distance: 60.3
drag, startPoint x: 457, startPoint y: 156, endPoint x: 495, endPoint y: 257, distance: 108.3
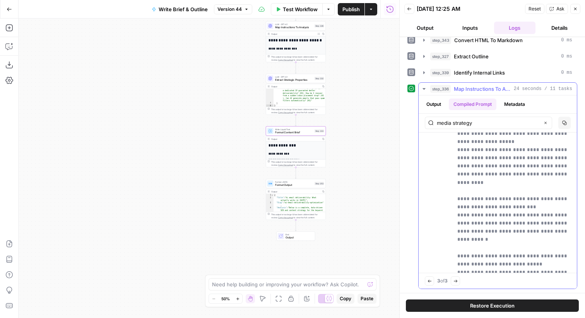
scroll to position [9483, 0]
drag, startPoint x: 482, startPoint y: 220, endPoint x: 471, endPoint y: 145, distance: 76.5
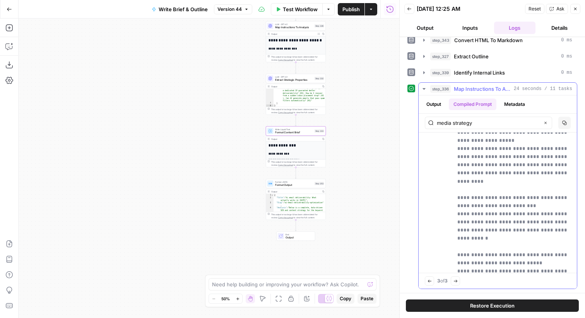
drag, startPoint x: 466, startPoint y: 189, endPoint x: 513, endPoint y: 187, distance: 47.2
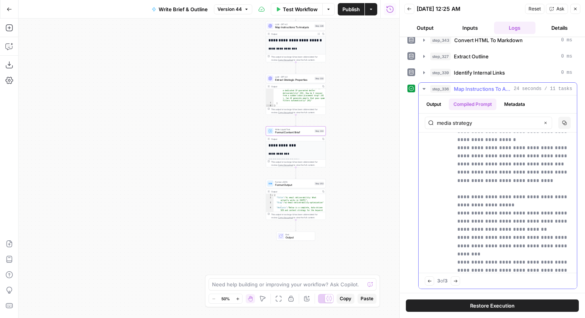
scroll to position [9149, 0]
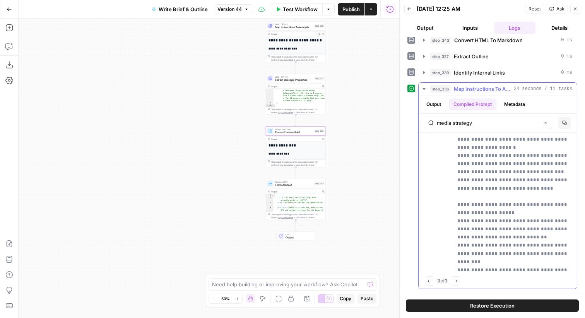
drag, startPoint x: 480, startPoint y: 221, endPoint x: 455, endPoint y: 179, distance: 48.2
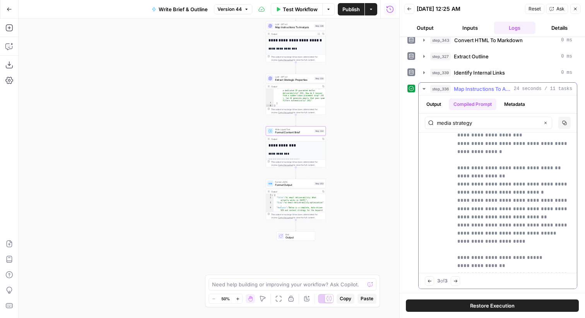
scroll to position [7037, 0]
drag, startPoint x: 458, startPoint y: 193, endPoint x: 562, endPoint y: 191, distance: 103.6
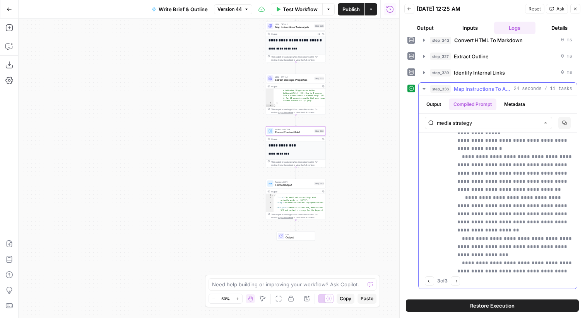
scroll to position [0, 0]
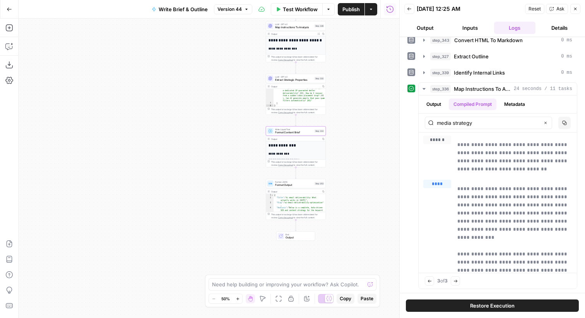
click at [409, 9] on icon "button" at bounding box center [409, 9] width 5 height 5
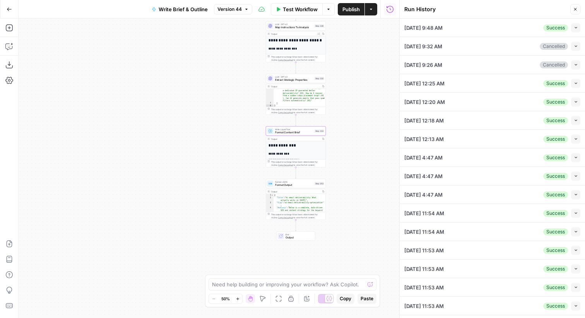
click at [576, 10] on icon "button" at bounding box center [575, 9] width 3 height 3
